Goal: Navigation & Orientation: Find specific page/section

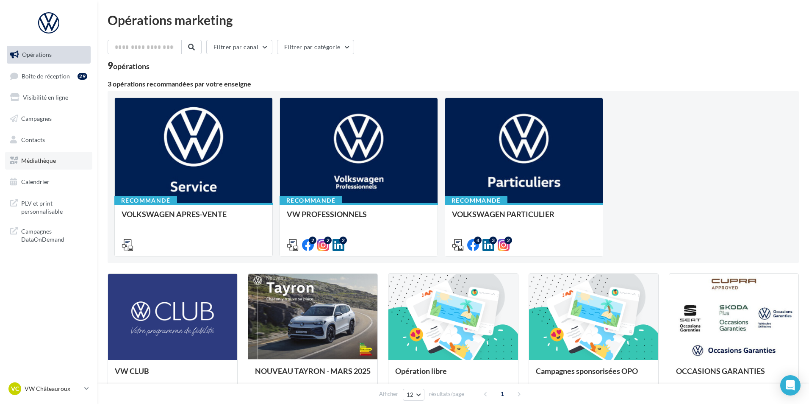
click at [49, 164] on span "Médiathèque" at bounding box center [38, 160] width 35 height 7
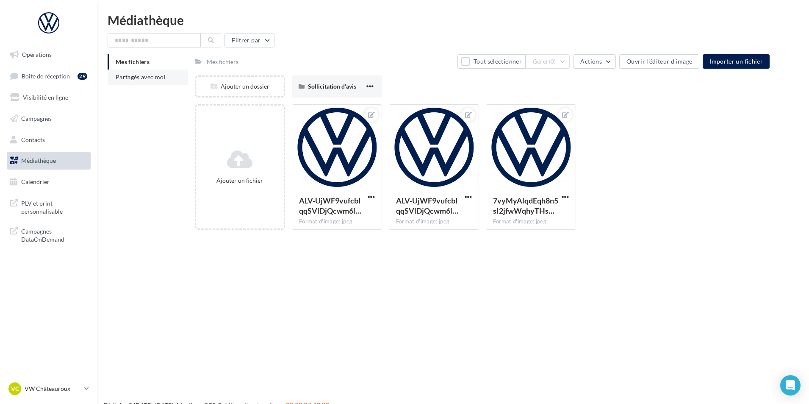
click at [161, 75] on span "Partagés avec moi" at bounding box center [141, 76] width 50 height 7
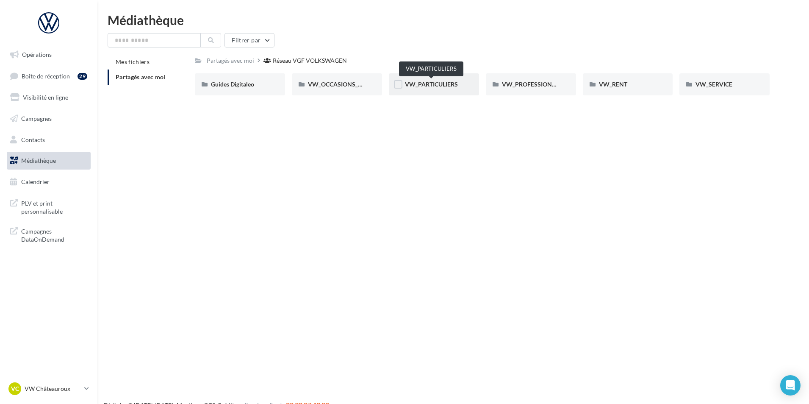
click at [441, 82] on span "VW_PARTICULIERS" at bounding box center [431, 83] width 53 height 7
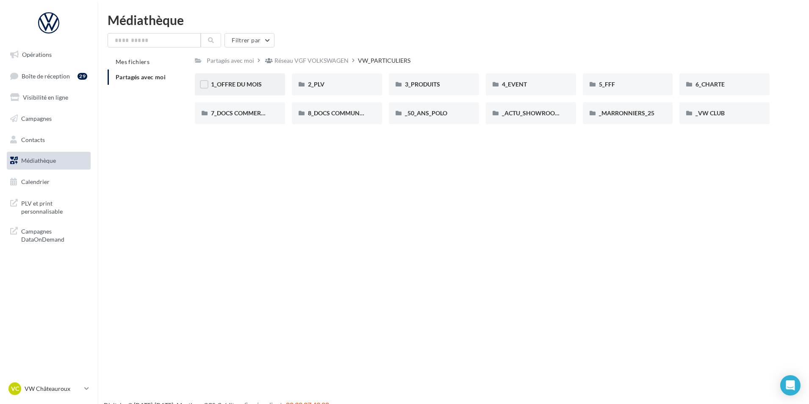
click at [264, 93] on div "1_OFFRE DU MOIS" at bounding box center [240, 84] width 90 height 22
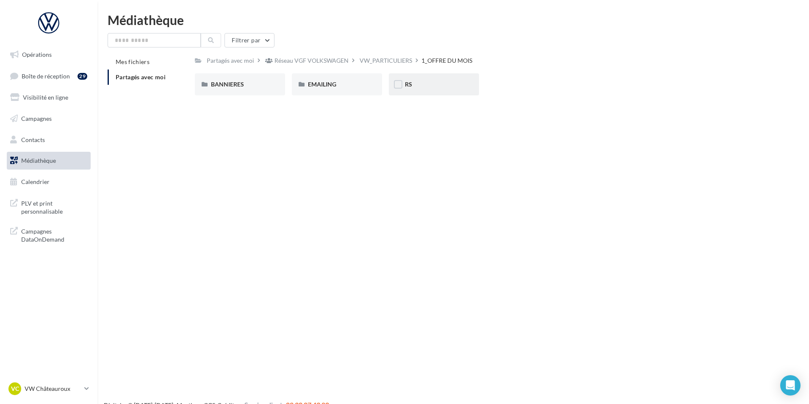
click at [431, 83] on div "RS" at bounding box center [434, 84] width 58 height 8
